Goal: Obtain resource: Obtain resource

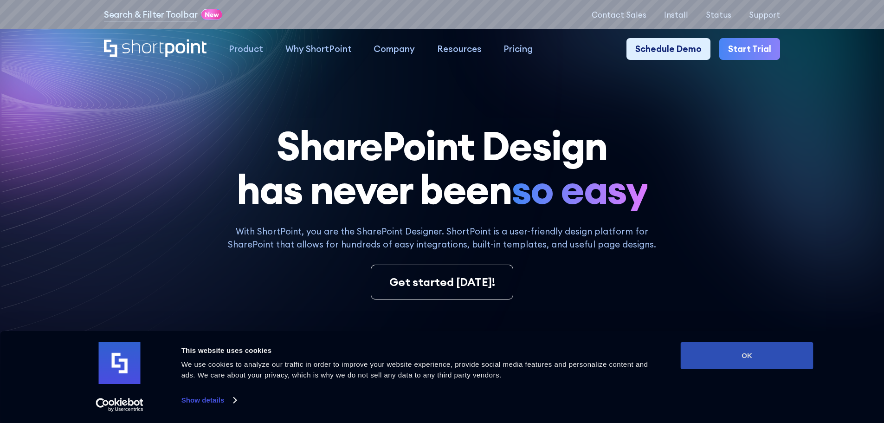
click at [733, 356] on button "OK" at bounding box center [746, 355] width 133 height 27
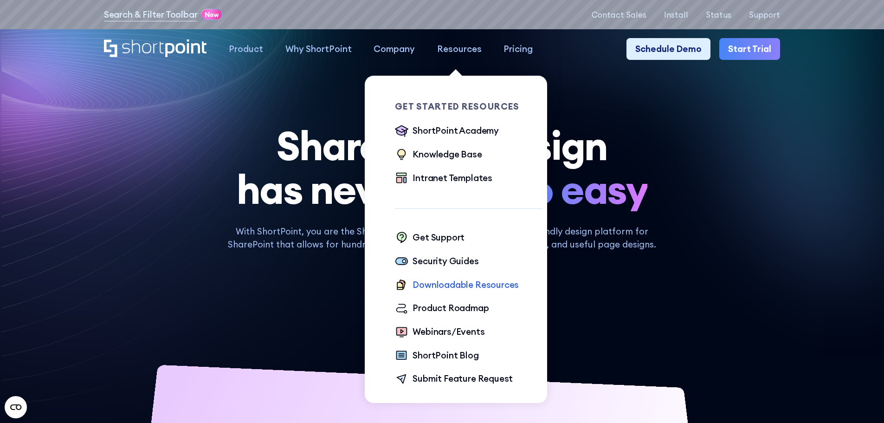
click at [429, 284] on div "Downloadable Resources" at bounding box center [465, 284] width 106 height 13
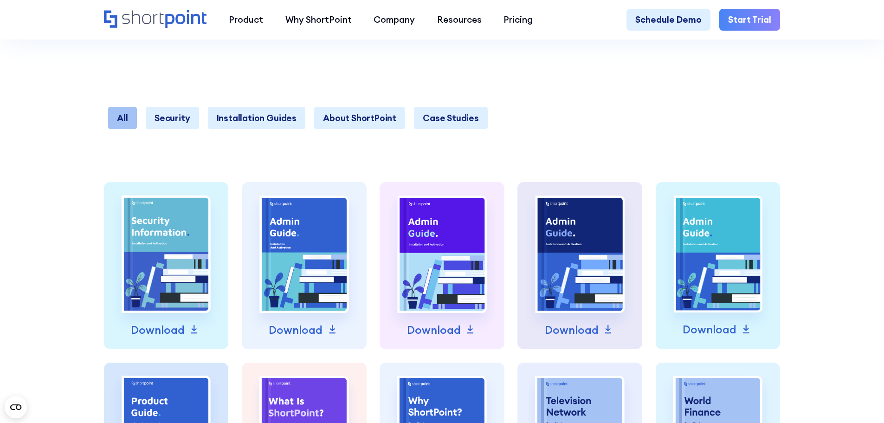
scroll to position [417, 0]
